Goal: Task Accomplishment & Management: Manage account settings

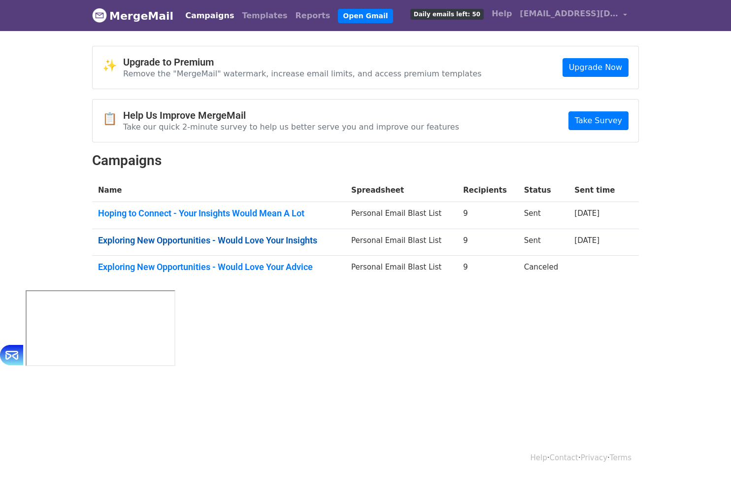
click at [254, 243] on link "Exploring New Opportunities - Would Love Your Insights" at bounding box center [218, 240] width 241 height 11
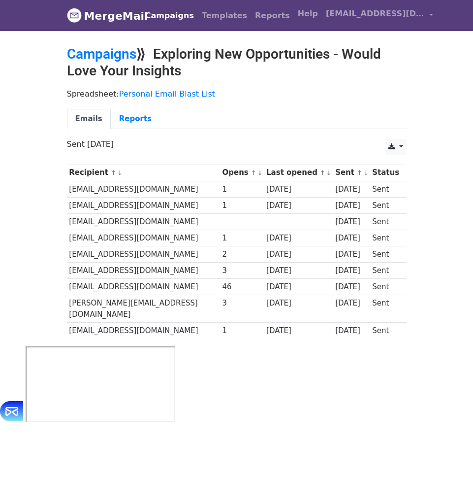
click at [100, 62] on h2 "Campaigns ⟫ Exploring New Opportunities - Would Love Your Insights" at bounding box center [237, 62] width 340 height 33
click at [100, 56] on link "Campaigns" at bounding box center [101, 54] width 69 height 16
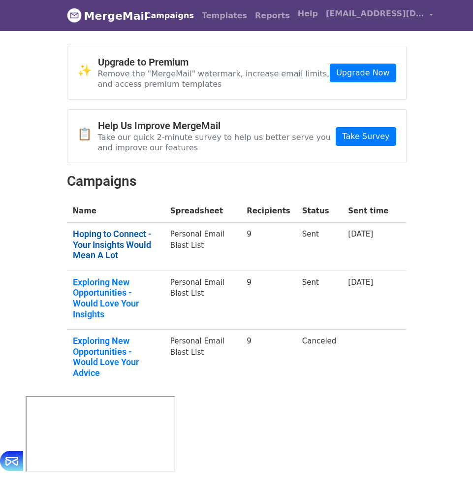
click at [136, 237] on link "Hoping to Connect - Your Insights Would Mean A Lot" at bounding box center [116, 245] width 86 height 32
